Goal: Task Accomplishment & Management: Use online tool/utility

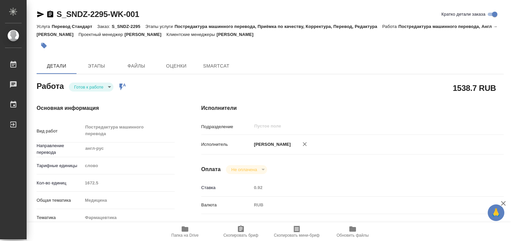
type textarea "x"
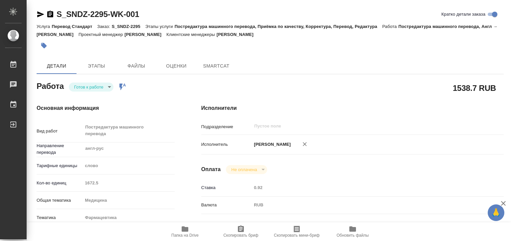
type textarea "x"
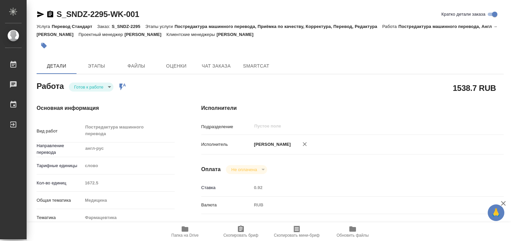
type textarea "x"
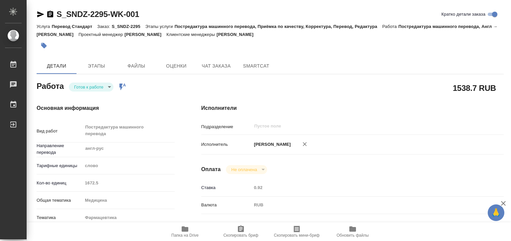
type textarea "x"
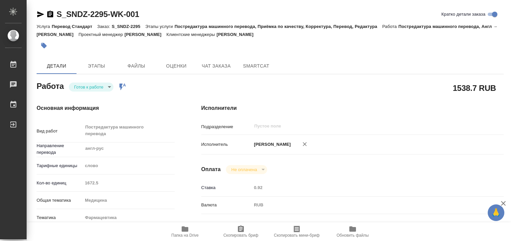
type textarea "x"
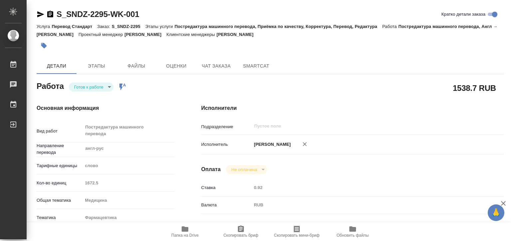
type textarea "x"
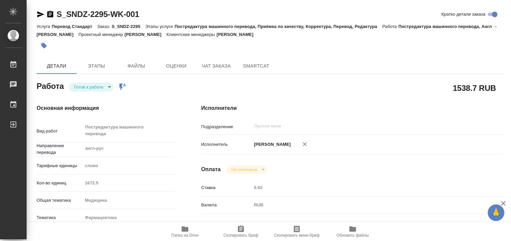
type textarea "x"
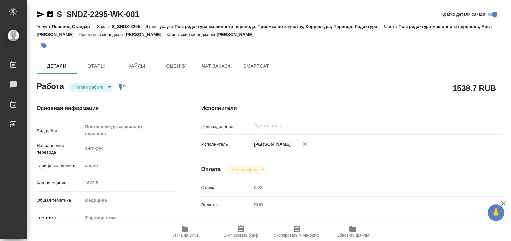
type textarea "x"
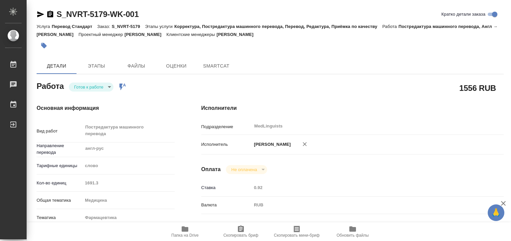
type textarea "x"
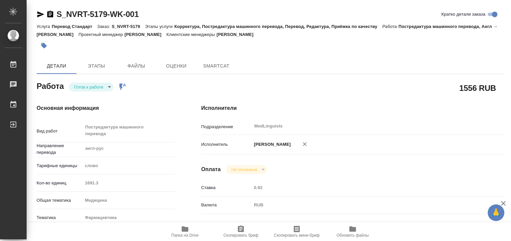
type textarea "x"
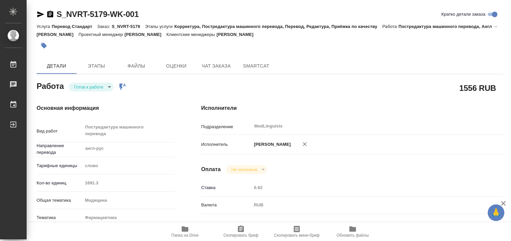
type textarea "x"
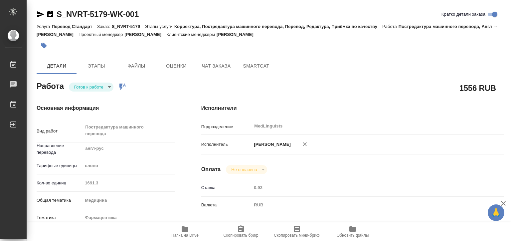
type textarea "x"
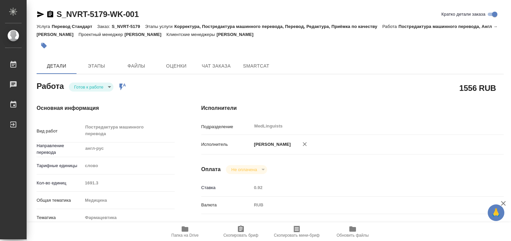
type textarea "x"
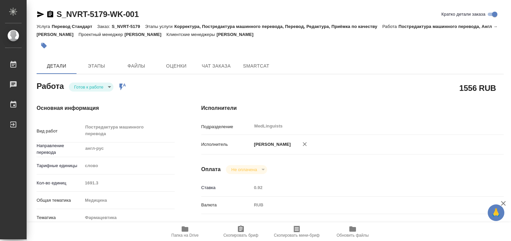
type textarea "x"
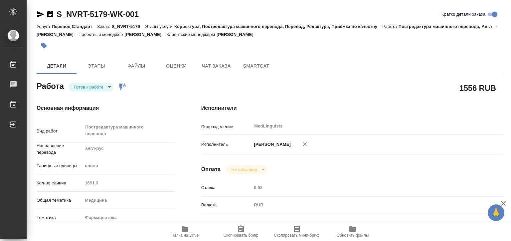
type textarea "x"
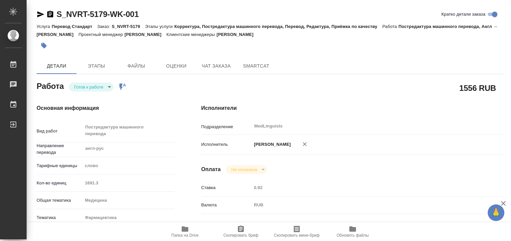
type textarea "x"
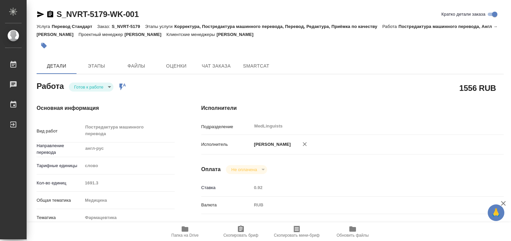
type textarea "x"
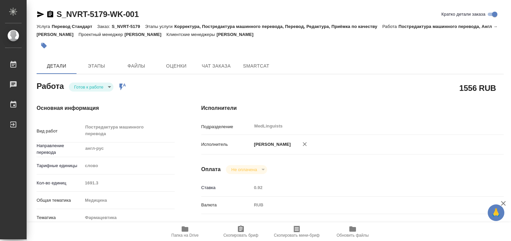
type textarea "x"
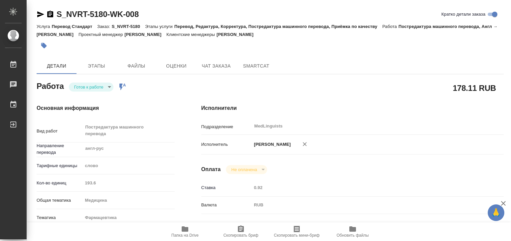
type textarea "x"
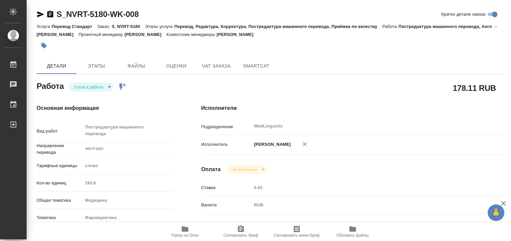
type textarea "x"
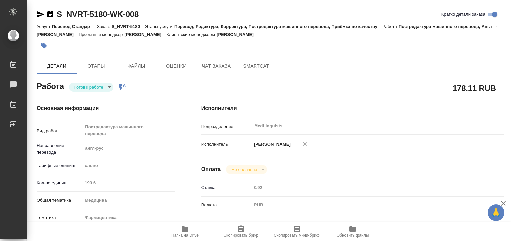
type textarea "x"
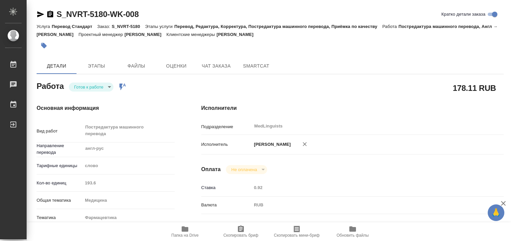
type textarea "x"
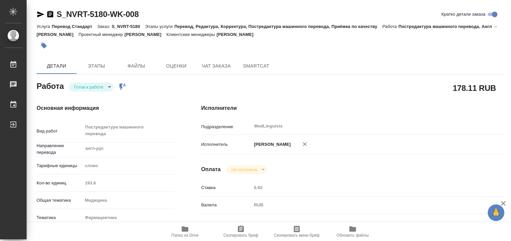
type textarea "x"
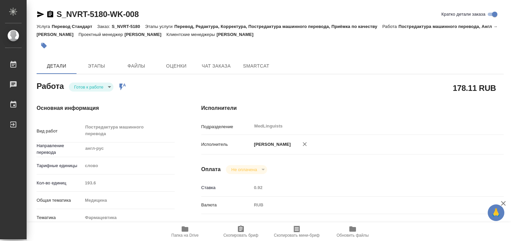
type textarea "x"
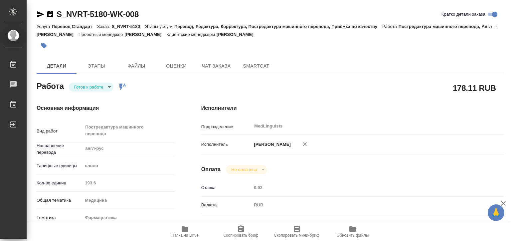
type textarea "x"
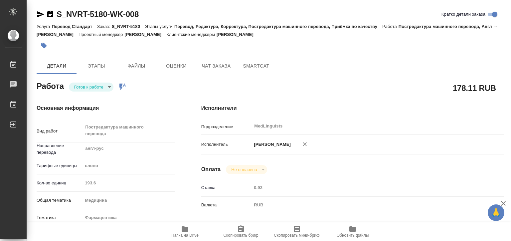
type textarea "x"
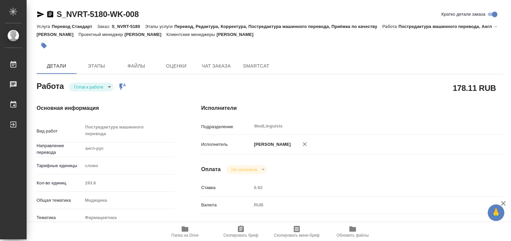
type textarea "x"
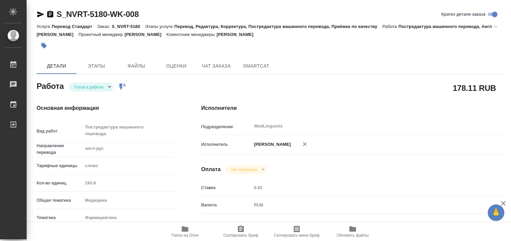
type textarea "x"
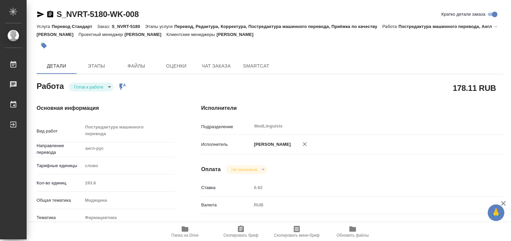
type textarea "x"
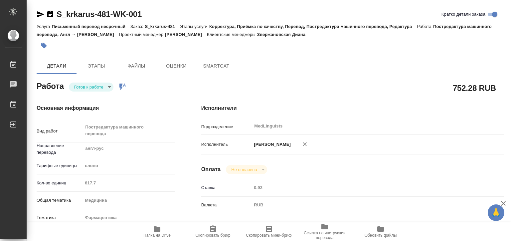
type textarea "x"
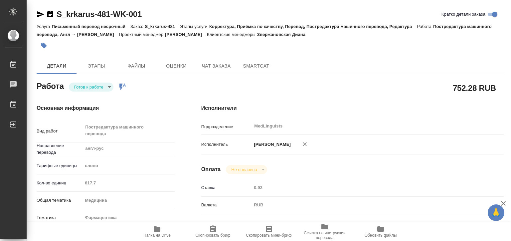
type textarea "x"
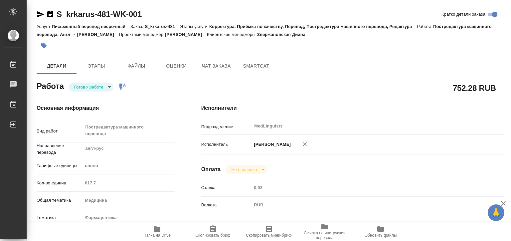
type textarea "x"
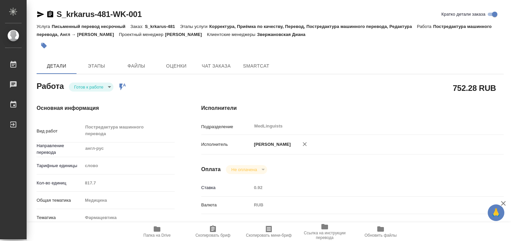
type textarea "x"
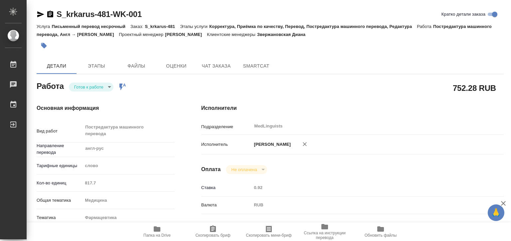
type textarea "x"
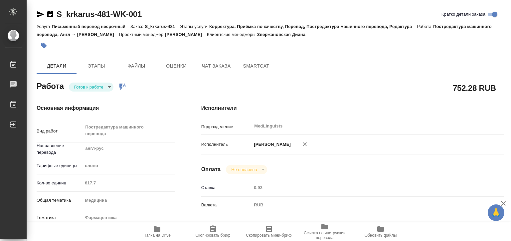
type textarea "x"
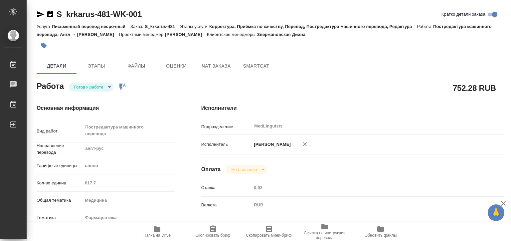
type textarea "x"
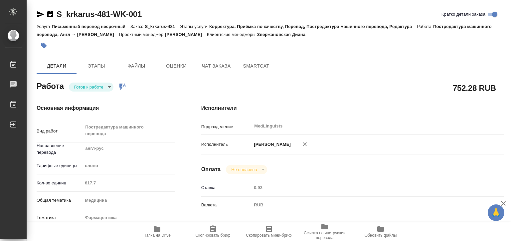
type textarea "x"
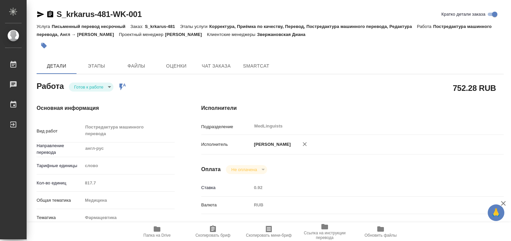
type textarea "x"
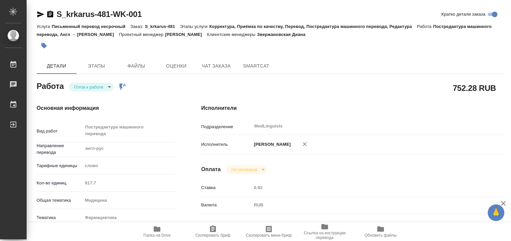
type textarea "x"
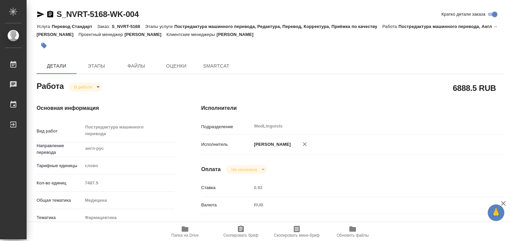
type textarea "x"
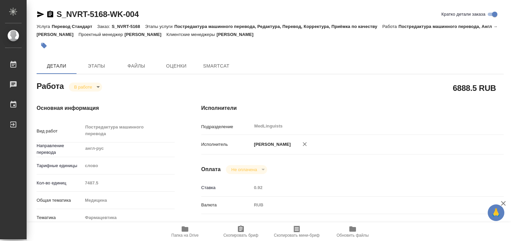
type textarea "x"
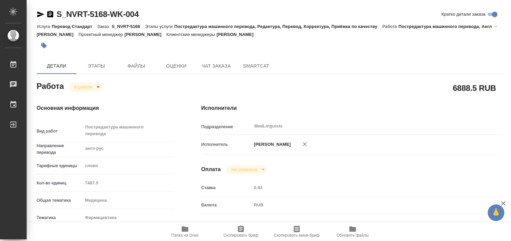
type textarea "x"
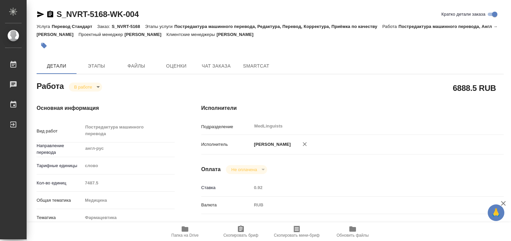
type textarea "x"
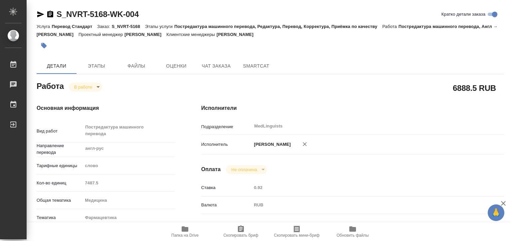
type textarea "x"
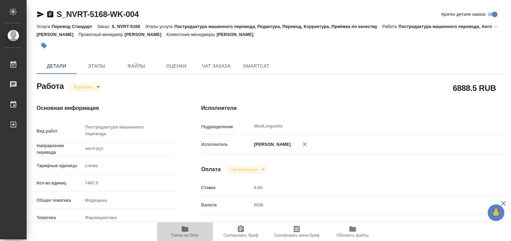
click at [178, 230] on span "Папка на Drive" at bounding box center [185, 231] width 48 height 13
